Goal: Check status: Check status

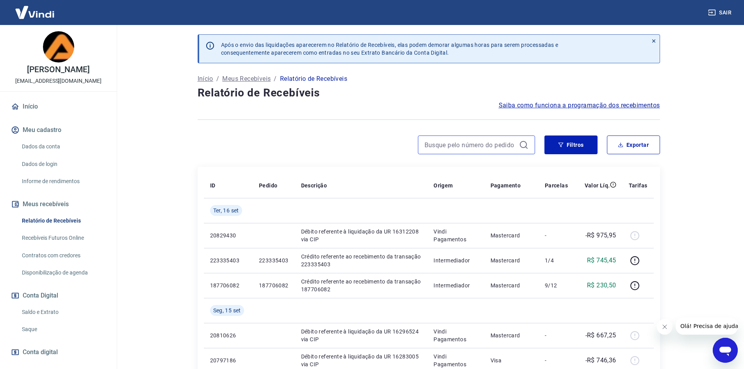
click at [474, 149] on input at bounding box center [469, 145] width 91 height 12
paste input "200453063"
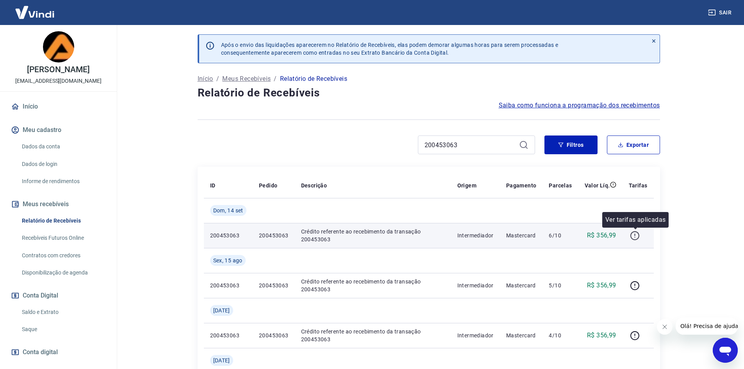
click at [634, 233] on icon "button" at bounding box center [635, 236] width 10 height 10
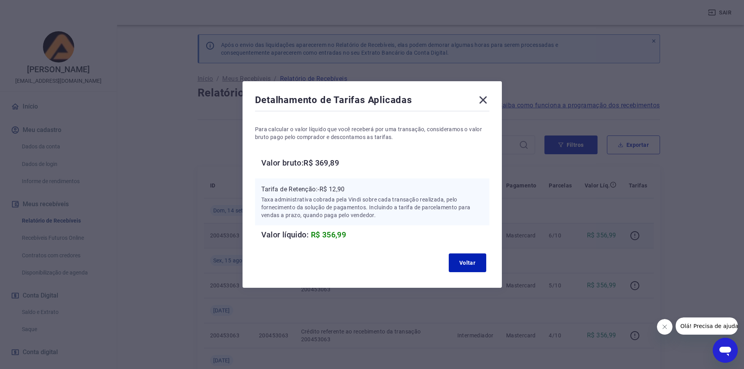
click at [487, 100] on icon at bounding box center [482, 99] width 7 height 7
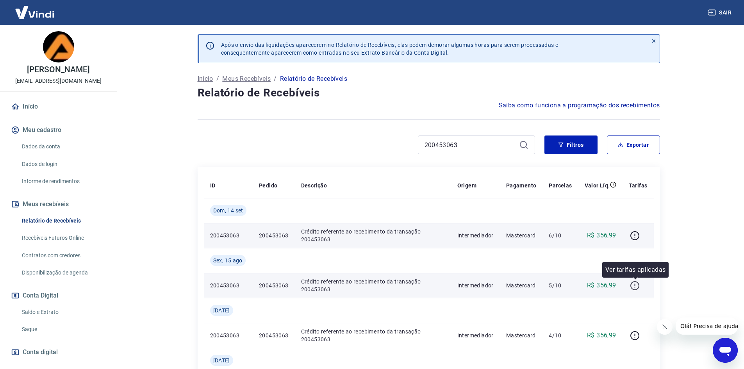
click at [638, 283] on icon "button" at bounding box center [634, 285] width 9 height 9
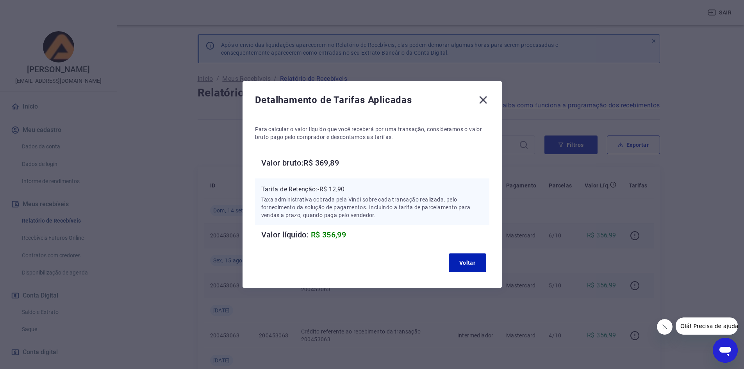
click at [487, 102] on icon at bounding box center [482, 99] width 7 height 7
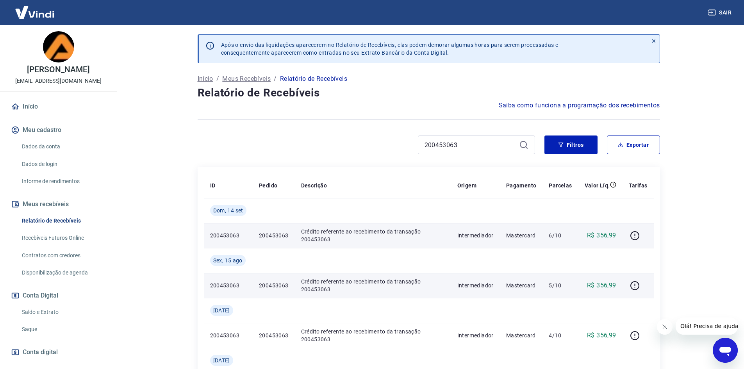
click at [280, 283] on p "200453063" at bounding box center [274, 286] width 30 height 8
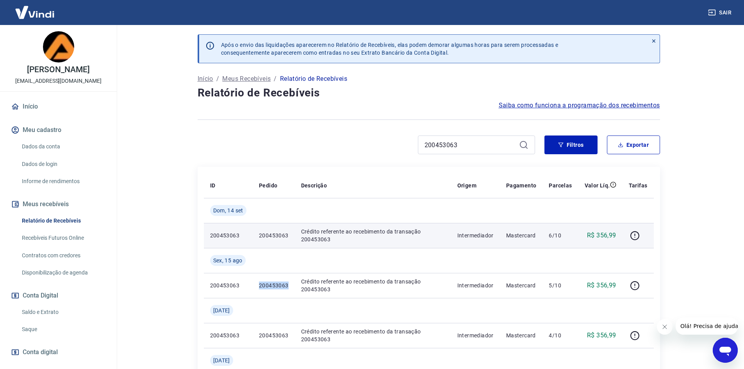
copy p "200453063"
click at [512, 148] on input "200453063" at bounding box center [469, 145] width 91 height 12
paste input "18280042"
click at [633, 236] on icon "button" at bounding box center [635, 236] width 10 height 10
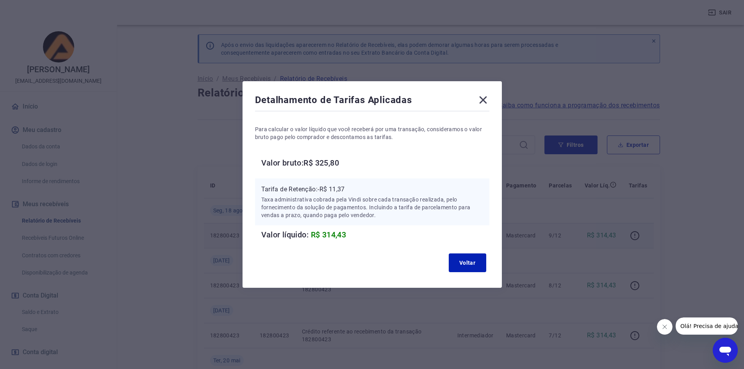
click at [489, 101] on icon at bounding box center [483, 100] width 12 height 12
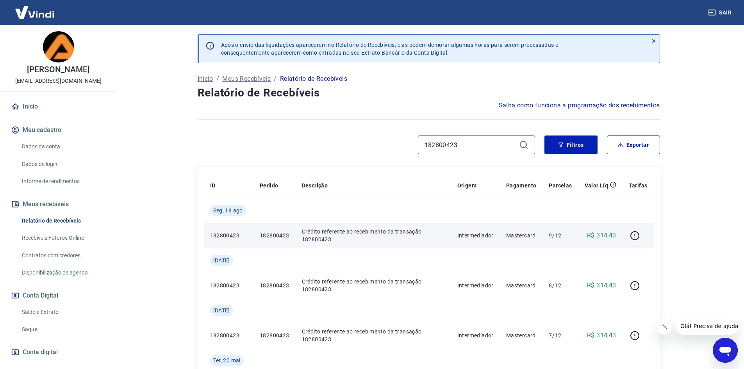
click at [474, 146] on input "182800423" at bounding box center [469, 145] width 91 height 12
click at [634, 235] on icon "button" at bounding box center [635, 236] width 10 height 10
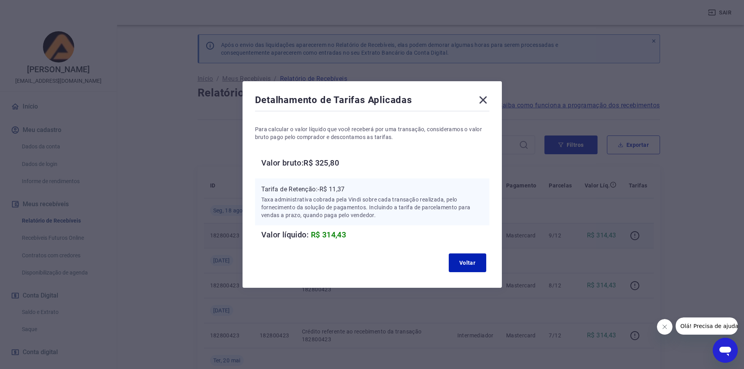
click at [484, 101] on icon at bounding box center [482, 99] width 7 height 7
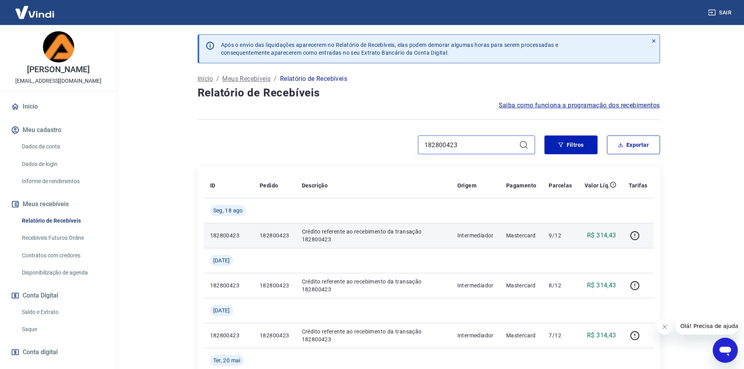
click at [487, 148] on input "182800423" at bounding box center [469, 145] width 91 height 12
paste input "71246"
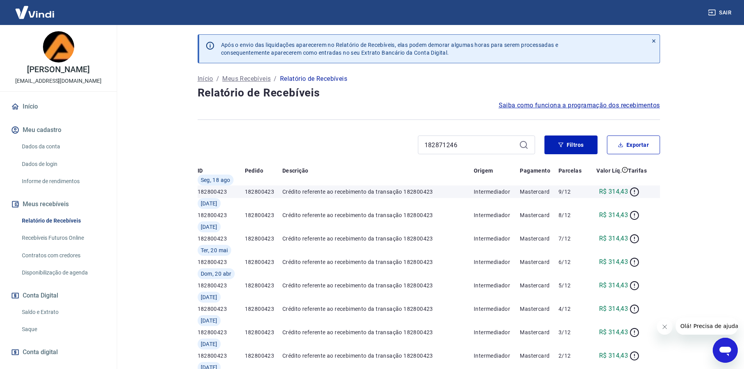
click at [525, 146] on icon at bounding box center [523, 144] width 9 height 9
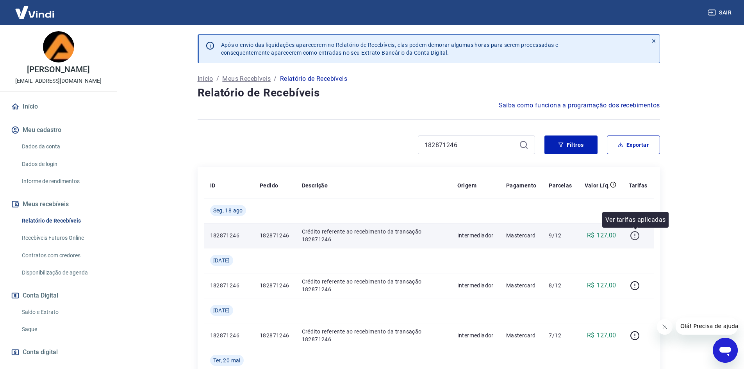
click at [634, 239] on icon "button" at bounding box center [635, 236] width 10 height 10
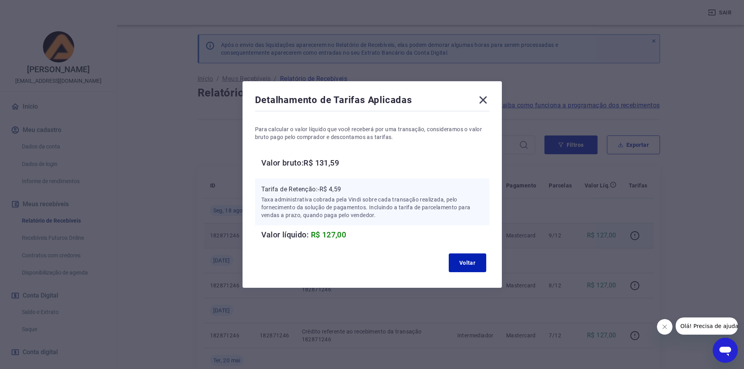
click at [484, 98] on icon at bounding box center [482, 99] width 7 height 7
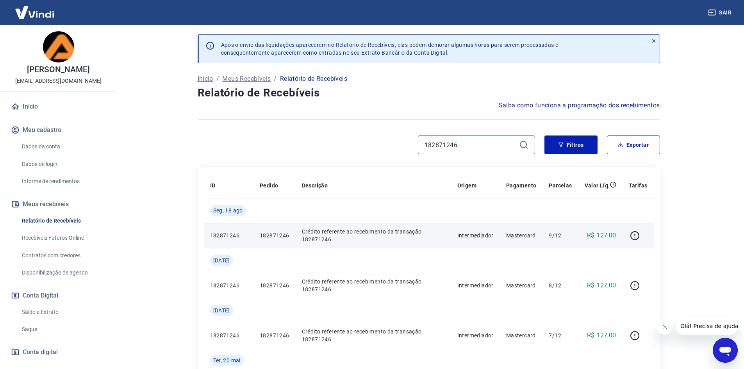
click at [494, 144] on input "182871246" at bounding box center [469, 145] width 91 height 12
paste input "91081524"
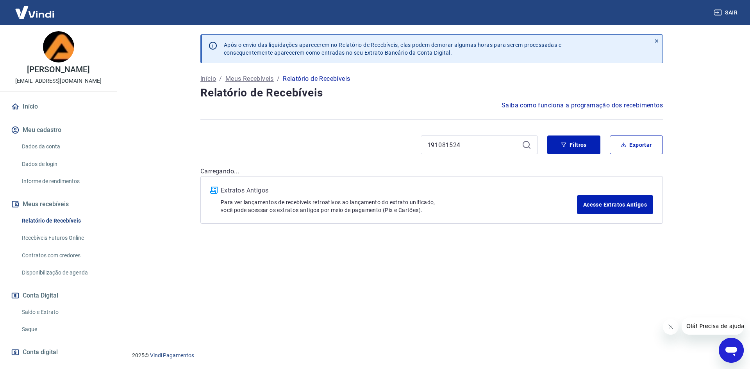
click at [644, 219] on div "Extratos Antigos Para ver lançamentos de recebíveis retroativos ao lançamento d…" at bounding box center [431, 200] width 462 height 48
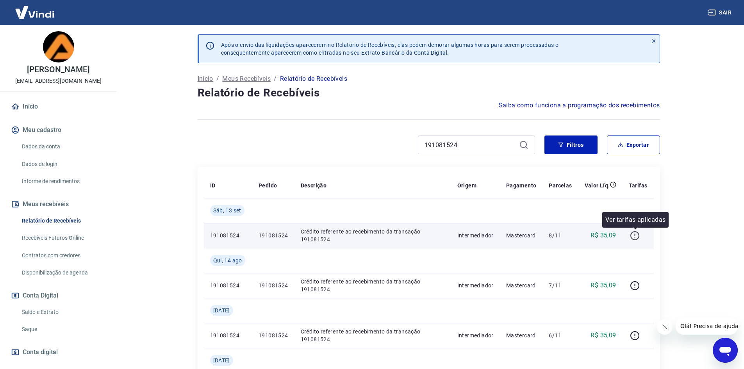
click at [637, 234] on icon "button" at bounding box center [635, 236] width 10 height 10
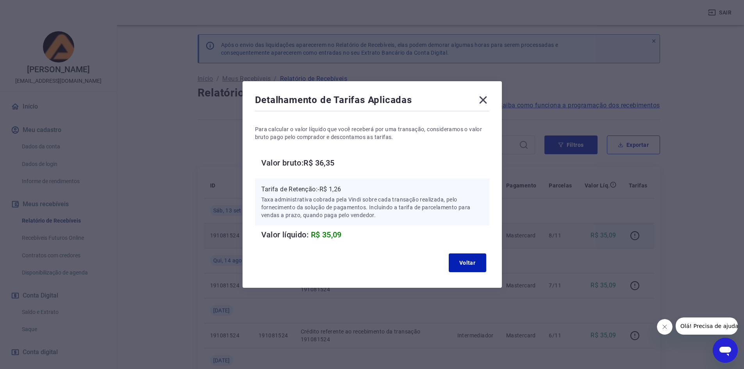
click at [489, 105] on icon at bounding box center [483, 100] width 12 height 12
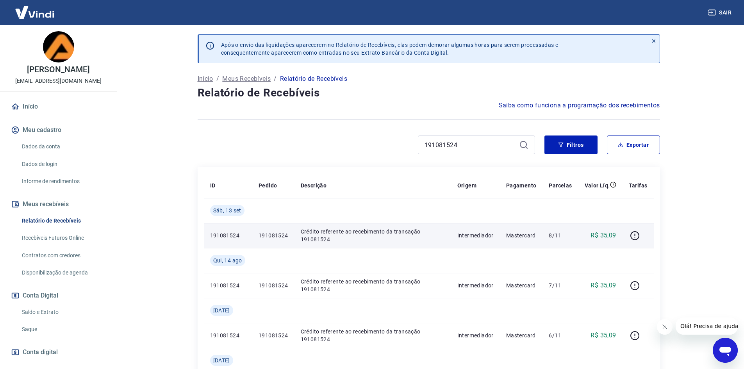
click at [485, 151] on div "191081524" at bounding box center [476, 144] width 117 height 19
click at [459, 140] on input "191081524" at bounding box center [469, 145] width 91 height 12
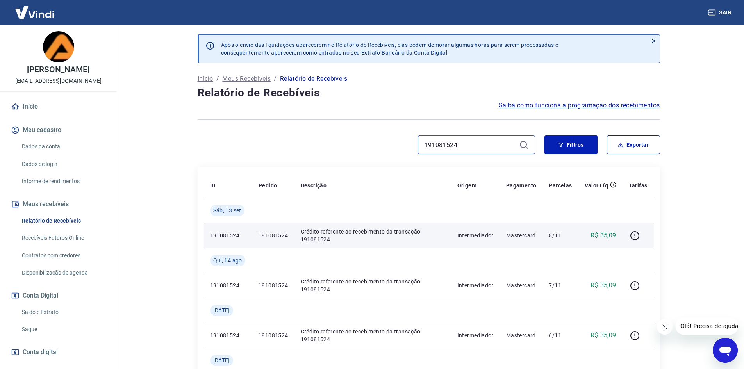
paste input "20997270"
click at [629, 235] on button "button" at bounding box center [635, 235] width 12 height 12
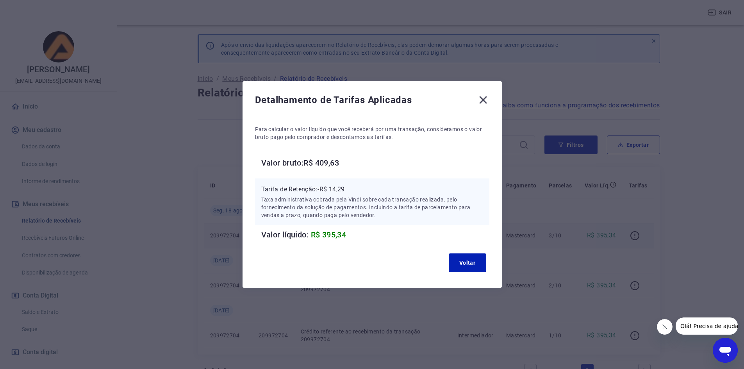
click at [487, 105] on icon at bounding box center [483, 100] width 12 height 12
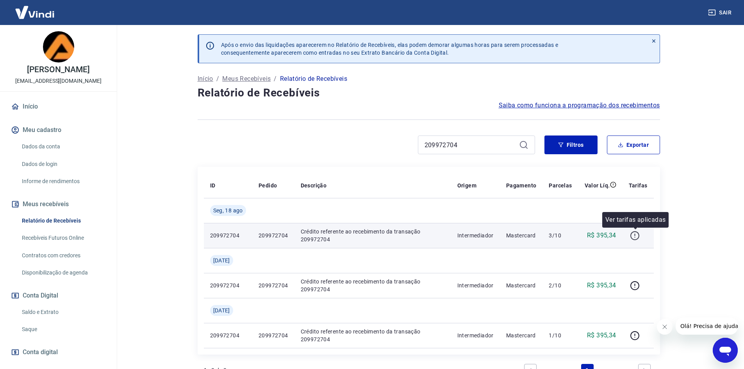
click at [638, 237] on icon "button" at bounding box center [635, 236] width 10 height 10
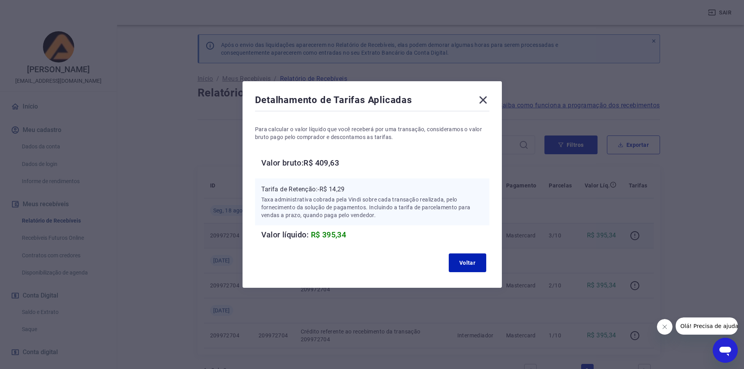
click at [489, 98] on icon at bounding box center [483, 100] width 12 height 12
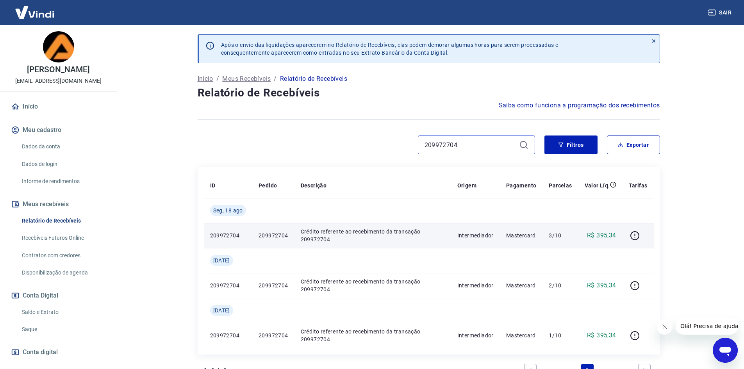
click at [496, 144] on input "209972704" at bounding box center [469, 145] width 91 height 12
paste input "17869191"
click at [633, 241] on button "button" at bounding box center [635, 235] width 12 height 12
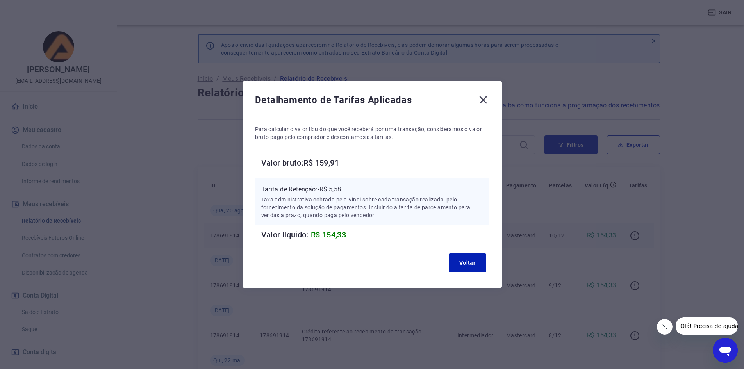
click at [488, 100] on icon at bounding box center [483, 100] width 12 height 12
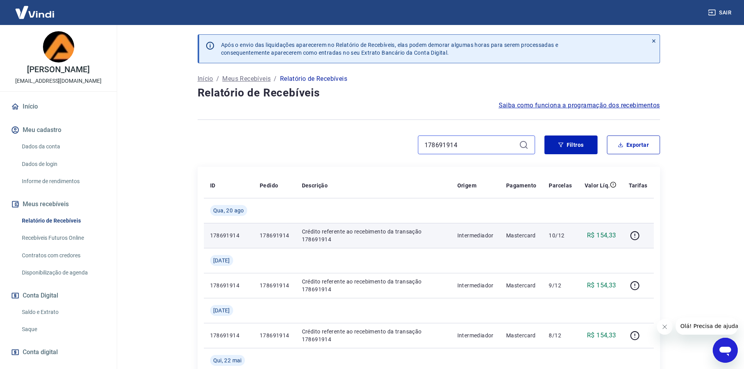
click at [484, 141] on input "178691914" at bounding box center [469, 145] width 91 height 12
paste input "206097228"
click at [634, 238] on icon "button" at bounding box center [635, 236] width 10 height 10
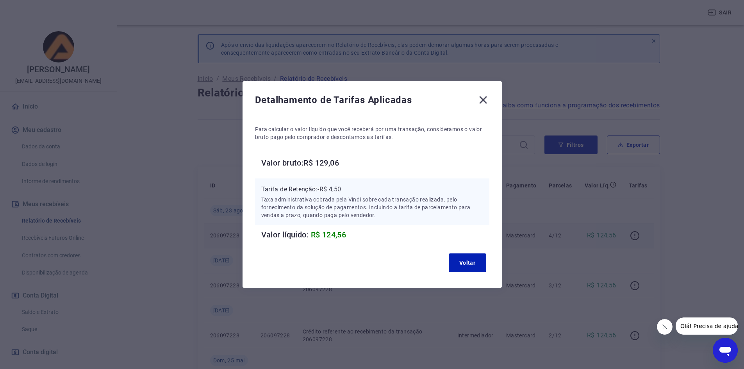
click at [489, 100] on icon at bounding box center [483, 100] width 12 height 12
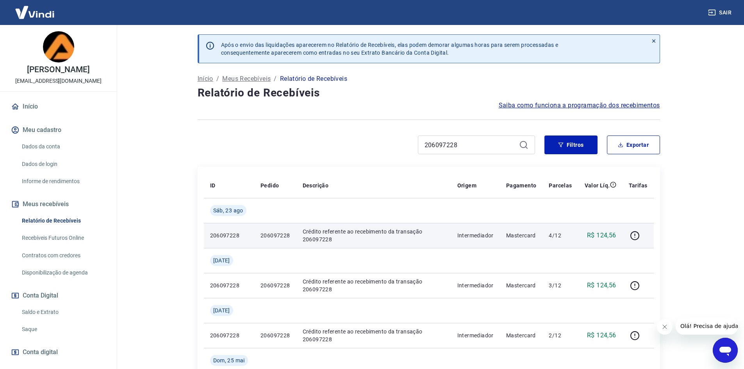
click at [628, 236] on td at bounding box center [637, 235] width 31 height 25
click at [631, 235] on icon "button" at bounding box center [634, 235] width 9 height 9
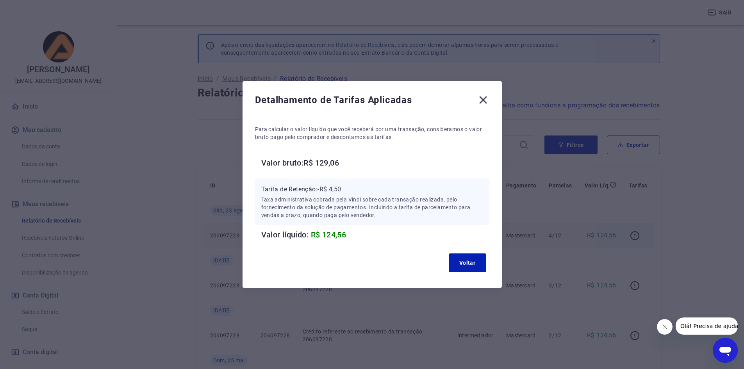
click at [481, 103] on icon at bounding box center [483, 100] width 12 height 12
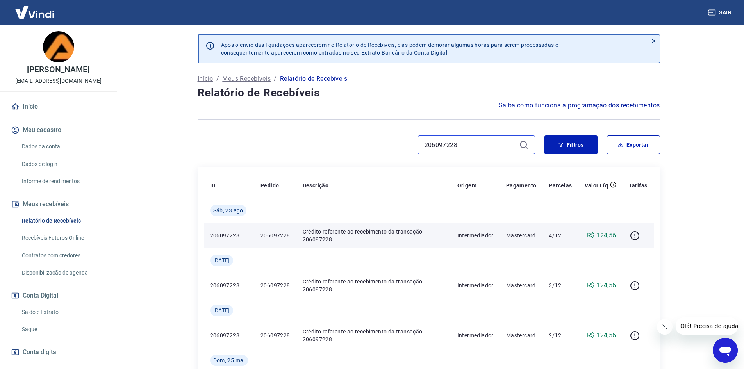
click at [477, 139] on input "206097228" at bounding box center [469, 145] width 91 height 12
paste input "195665950"
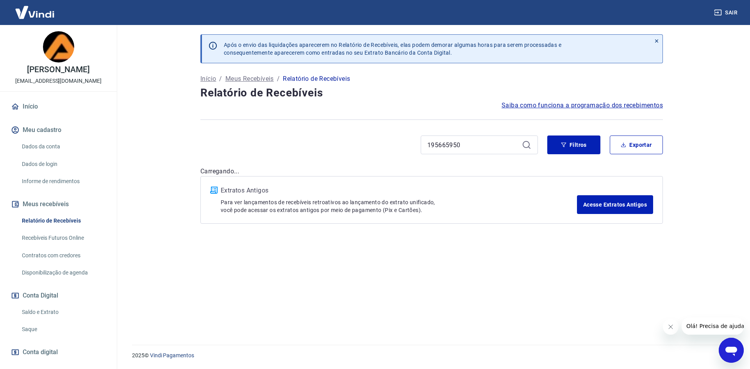
click at [382, 136] on div "195665950" at bounding box center [368, 144] width 337 height 19
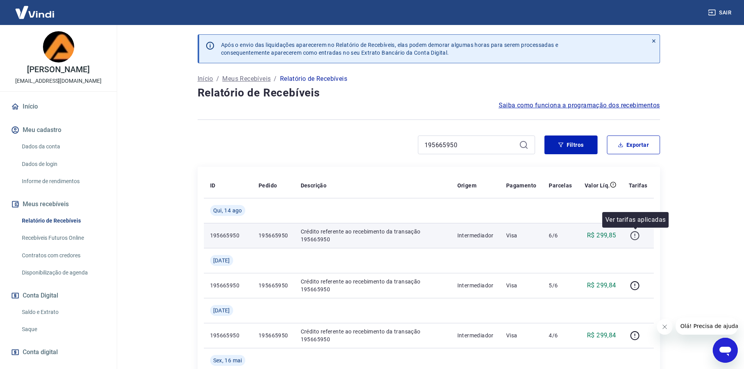
click at [638, 232] on icon "button" at bounding box center [634, 235] width 9 height 9
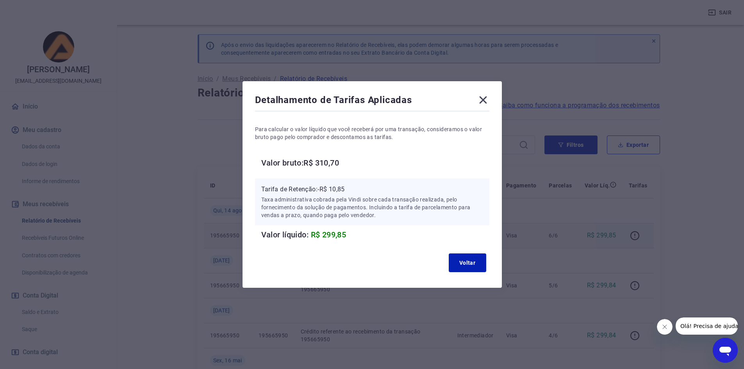
click at [485, 97] on icon at bounding box center [483, 100] width 12 height 12
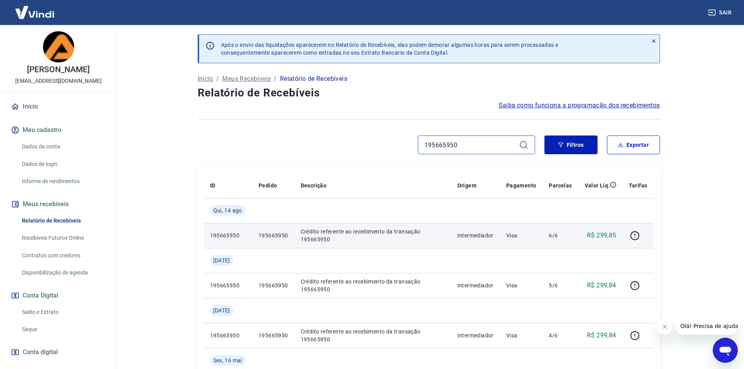
click at [485, 142] on input "195665950" at bounding box center [469, 145] width 91 height 12
paste input "78687592"
click at [681, 191] on main "Após o envio das liquidações aparecerem no Relatório de Recebíveis, elas podem …" at bounding box center [428, 197] width 631 height 344
click at [641, 236] on button "button" at bounding box center [635, 235] width 12 height 12
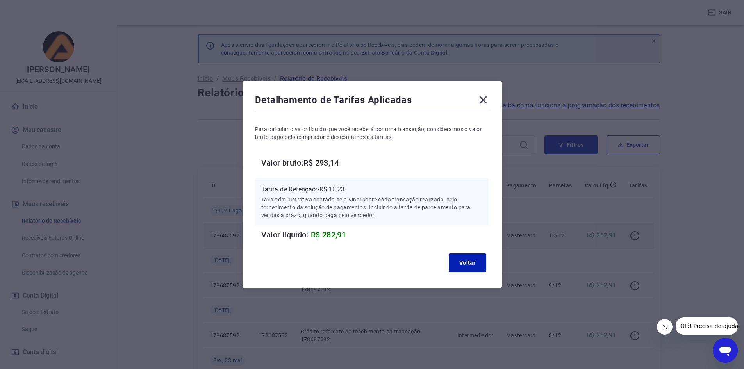
click at [485, 104] on icon at bounding box center [483, 100] width 12 height 12
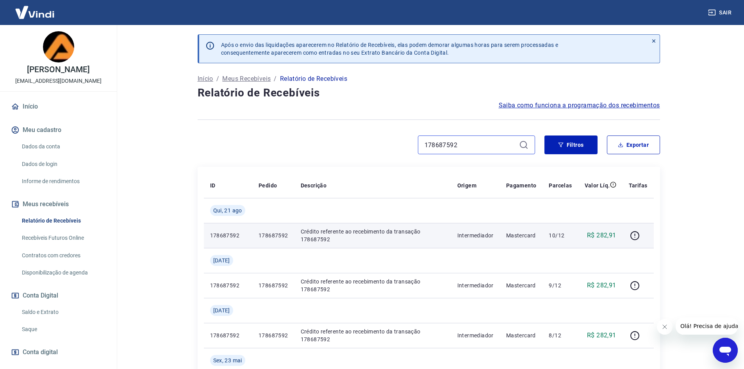
click at [476, 141] on input "178687592" at bounding box center [469, 145] width 91 height 12
paste input "913027"
click at [636, 237] on icon "button" at bounding box center [635, 236] width 10 height 10
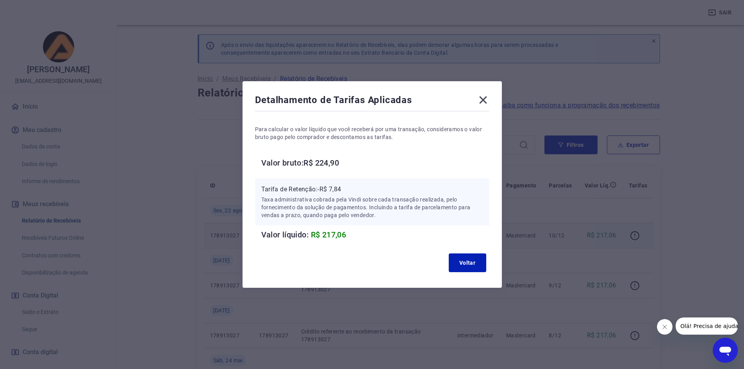
click at [482, 97] on icon at bounding box center [483, 100] width 12 height 12
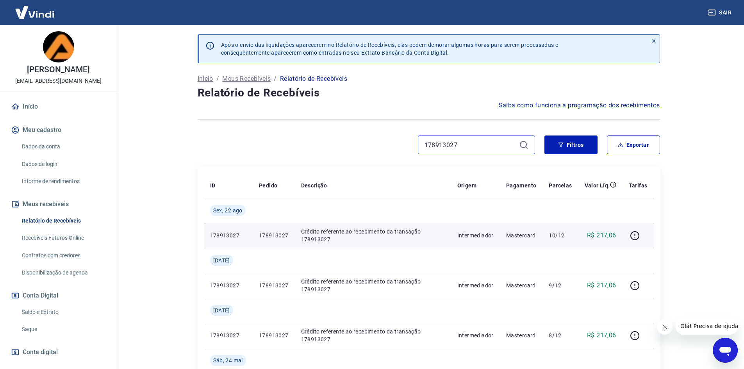
click at [476, 139] on input "178913027" at bounding box center [469, 145] width 91 height 12
paste input "038583"
click at [637, 236] on icon "button" at bounding box center [635, 236] width 10 height 10
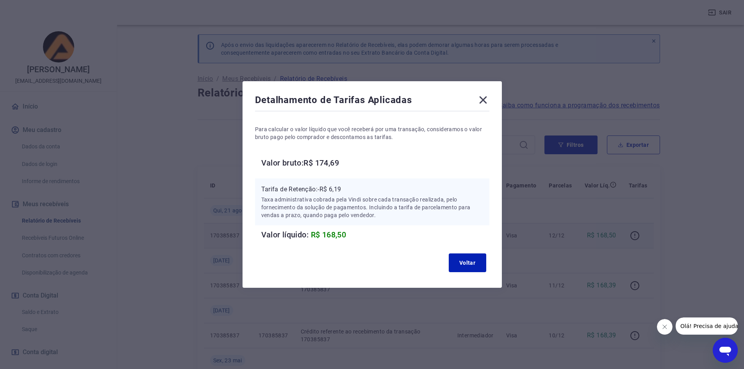
click at [485, 98] on icon at bounding box center [482, 99] width 7 height 7
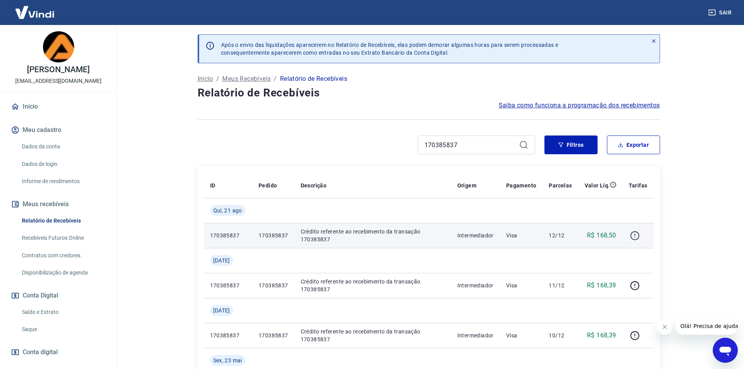
click at [631, 241] on button "button" at bounding box center [635, 235] width 12 height 12
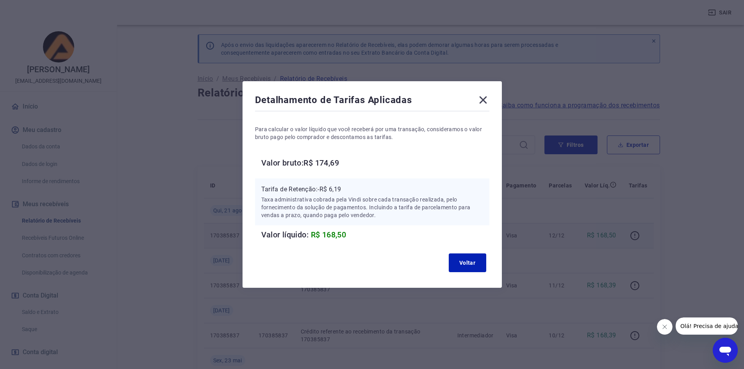
click at [488, 100] on icon at bounding box center [483, 100] width 12 height 12
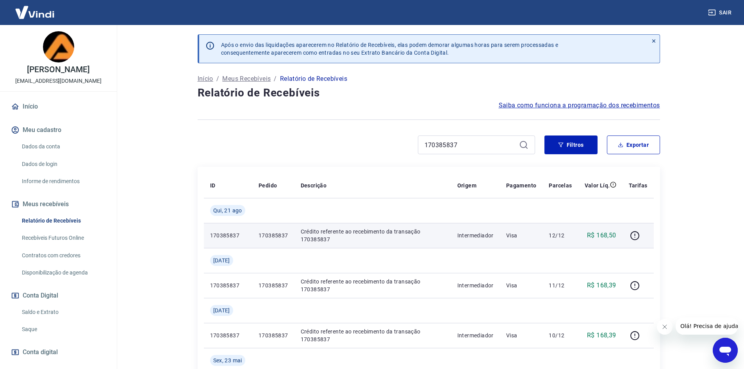
click at [484, 137] on div "170385837" at bounding box center [476, 144] width 117 height 19
click at [480, 145] on input "170385837" at bounding box center [469, 145] width 91 height 12
paste input "95670595"
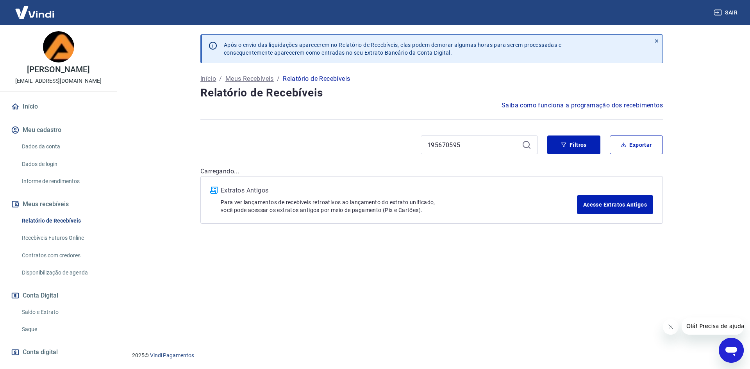
click at [522, 146] on icon at bounding box center [526, 144] width 9 height 9
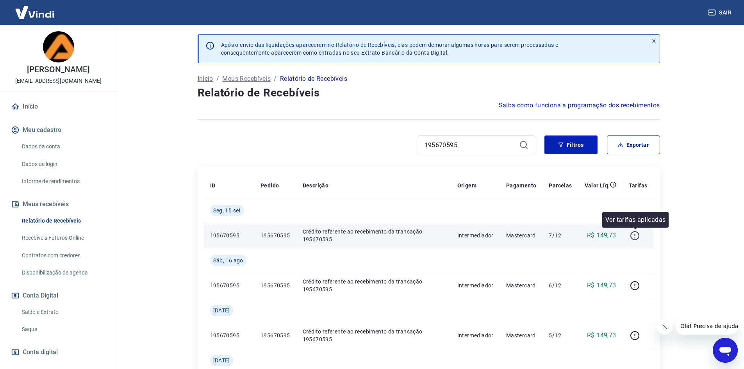
click at [632, 232] on icon "button" at bounding box center [635, 236] width 10 height 10
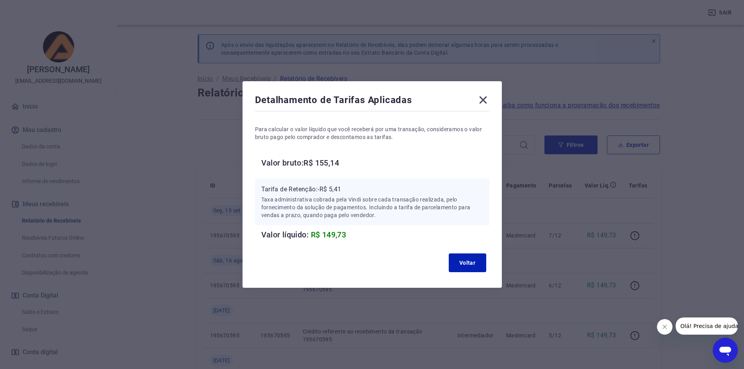
click at [485, 100] on icon at bounding box center [482, 99] width 7 height 7
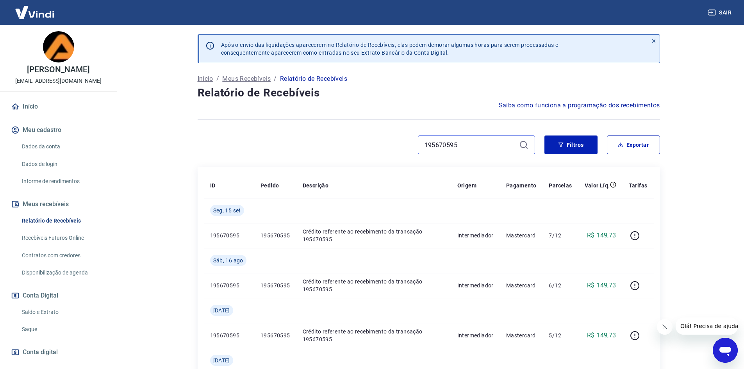
click at [484, 143] on input "195670595" at bounding box center [469, 145] width 91 height 12
click at [484, 144] on input "195670595" at bounding box center [469, 145] width 91 height 12
paste input "88167557"
click at [360, 161] on div "Após o envio das liquidações aparecerem no Relatório de Recebíveis, elas podem …" at bounding box center [428, 334] width 481 height 618
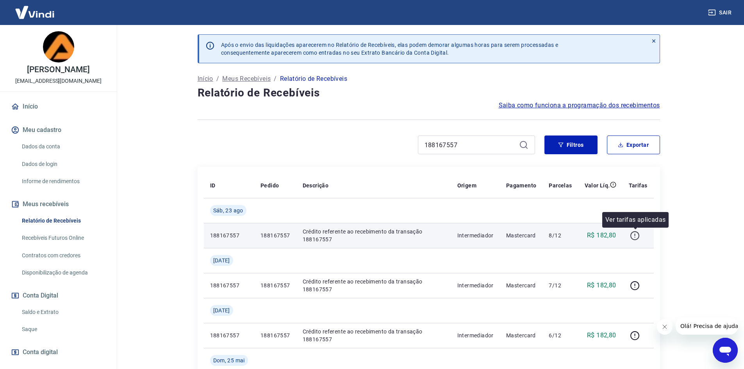
click at [636, 235] on icon "button" at bounding box center [635, 236] width 10 height 10
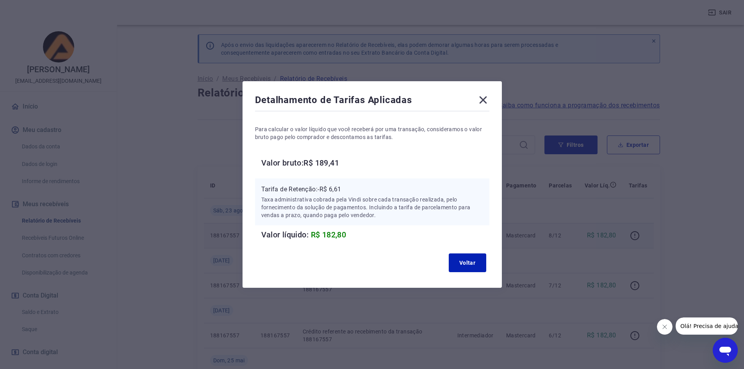
click at [486, 98] on icon at bounding box center [483, 100] width 12 height 12
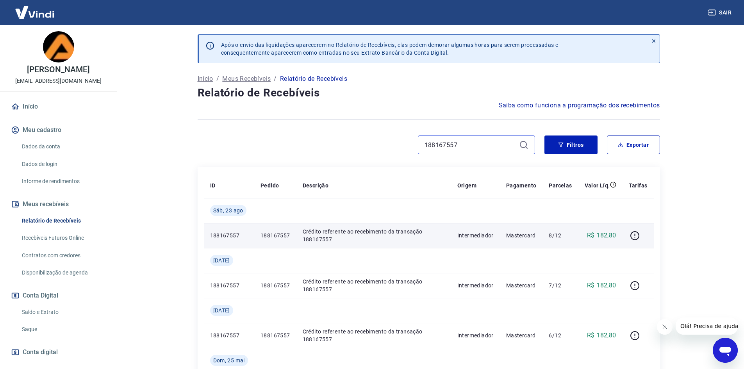
click at [480, 146] on input "188167557" at bounding box center [469, 145] width 91 height 12
paste input "210953374"
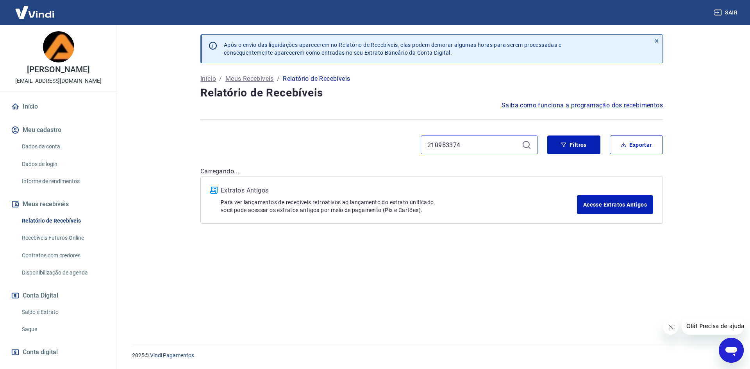
click at [516, 142] on input "210953374" at bounding box center [472, 145] width 91 height 12
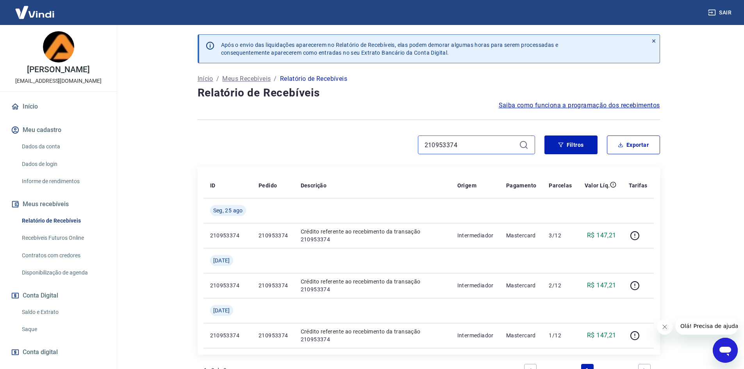
type input "210953374"
click at [524, 143] on icon at bounding box center [523, 144] width 9 height 9
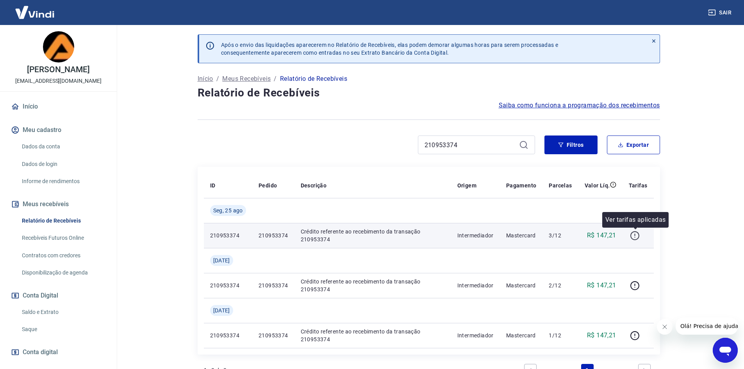
click at [637, 234] on icon "button" at bounding box center [635, 236] width 10 height 10
